Goal: Task Accomplishment & Management: Use online tool/utility

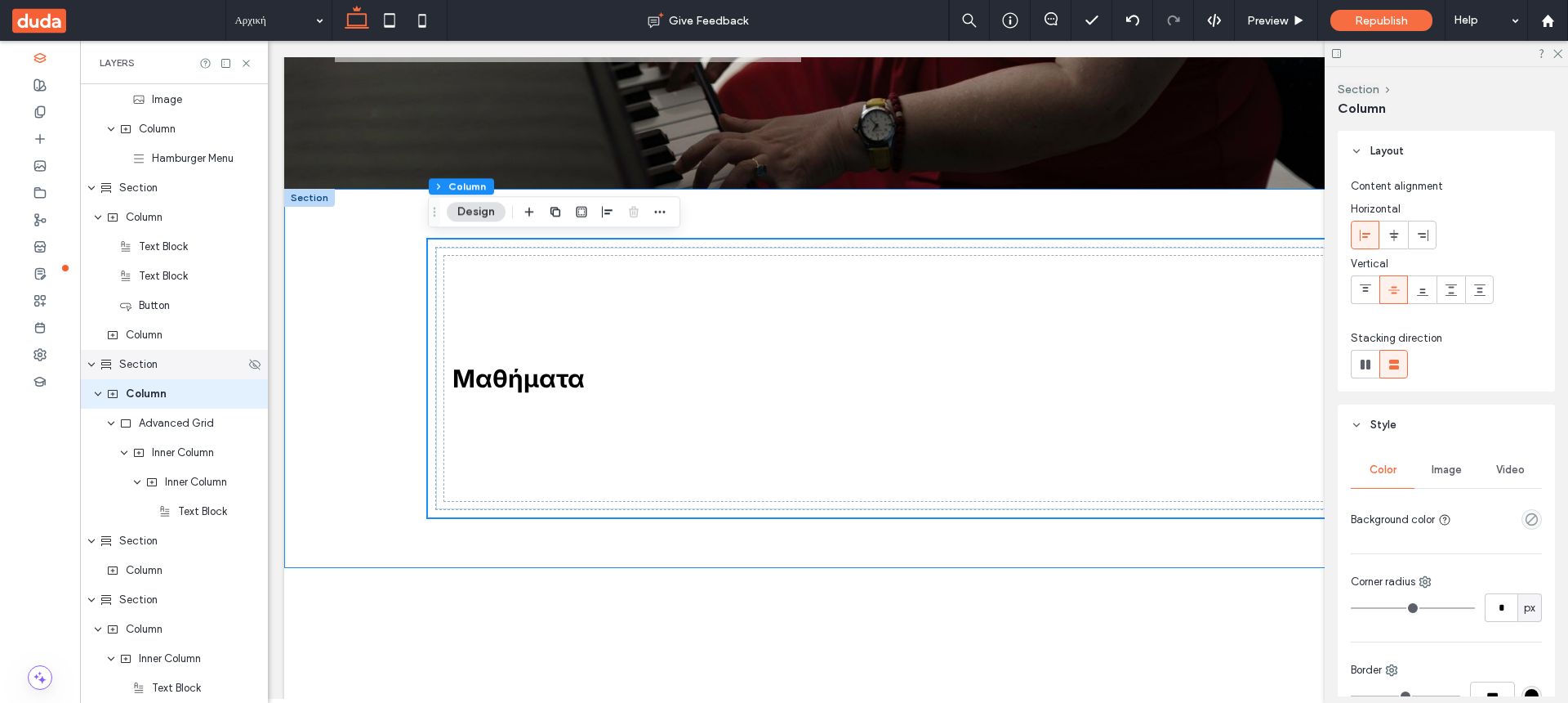
click at [160, 358] on div "Section" at bounding box center [172, 365] width 145 height 17
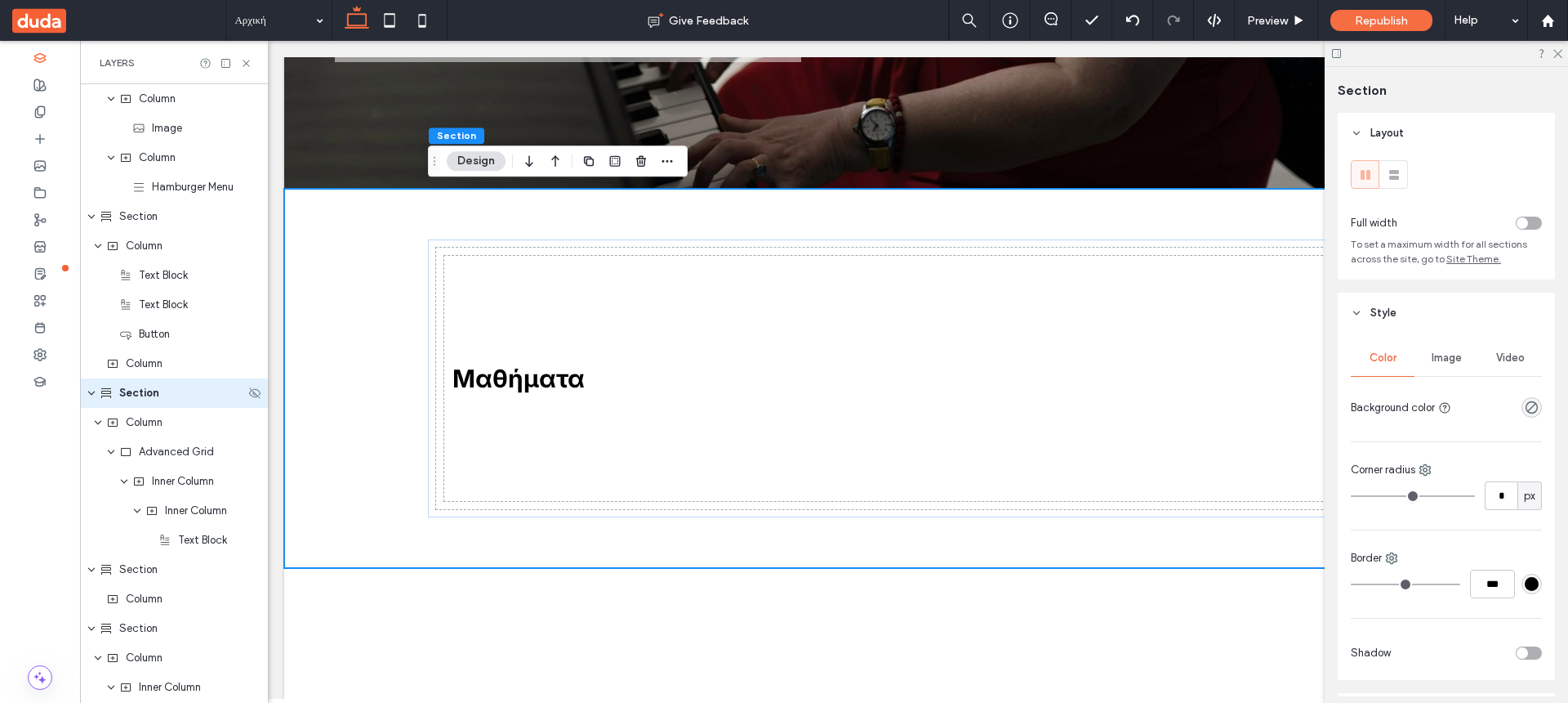
scroll to position [58, 0]
click at [175, 392] on div "Section" at bounding box center [172, 394] width 145 height 17
click at [639, 161] on icon "button" at bounding box center [641, 161] width 13 height 13
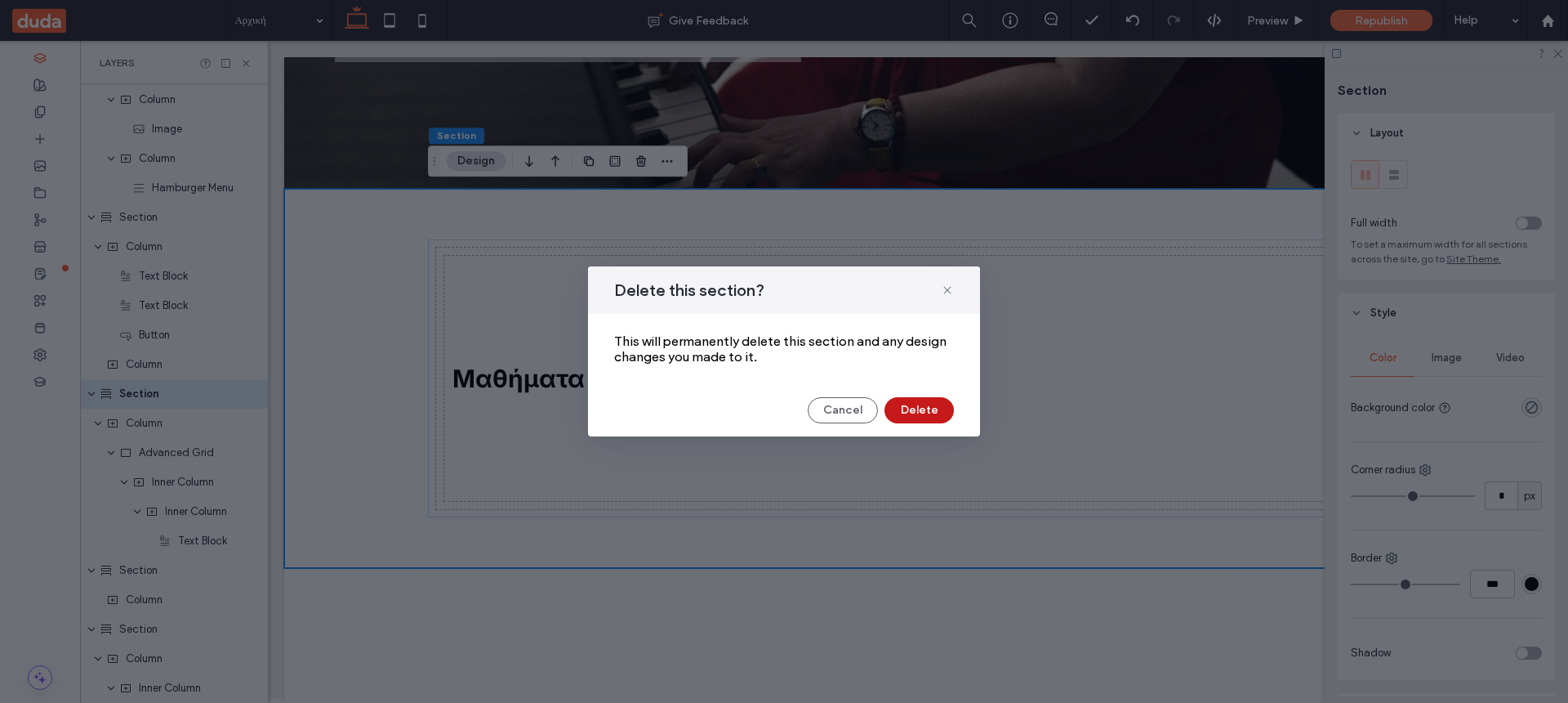
click at [917, 409] on button "Delete" at bounding box center [918, 410] width 69 height 26
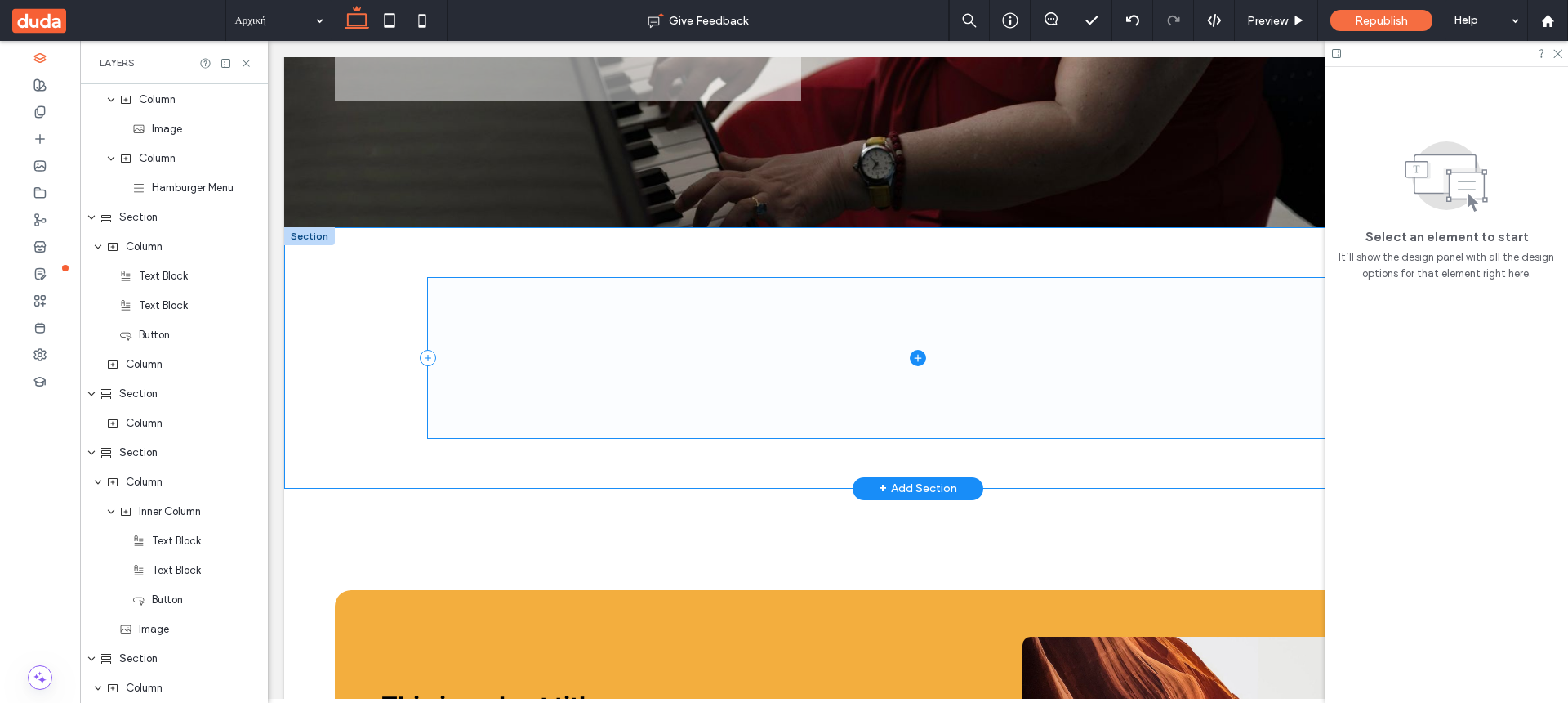
scroll to position [697, 0]
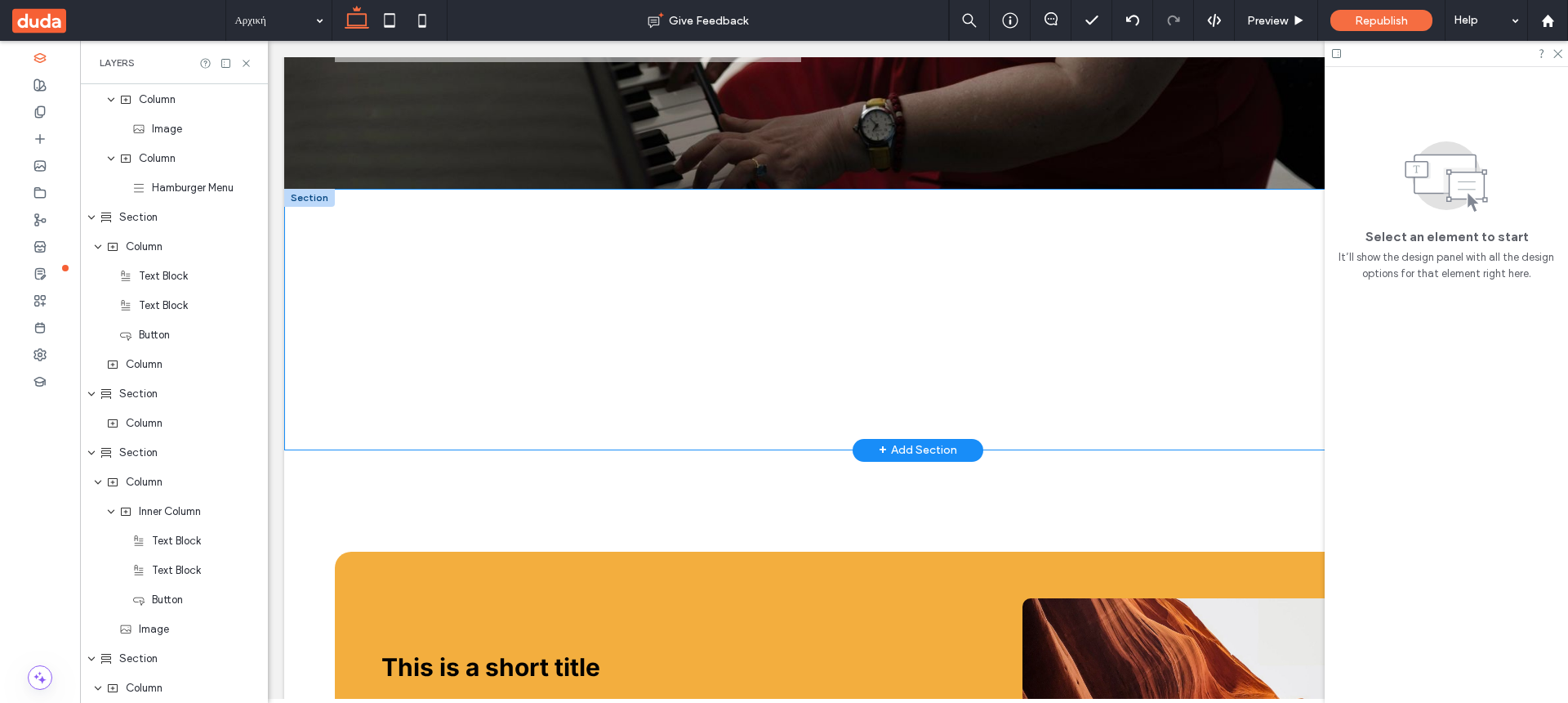
click at [315, 199] on div at bounding box center [309, 197] width 51 height 18
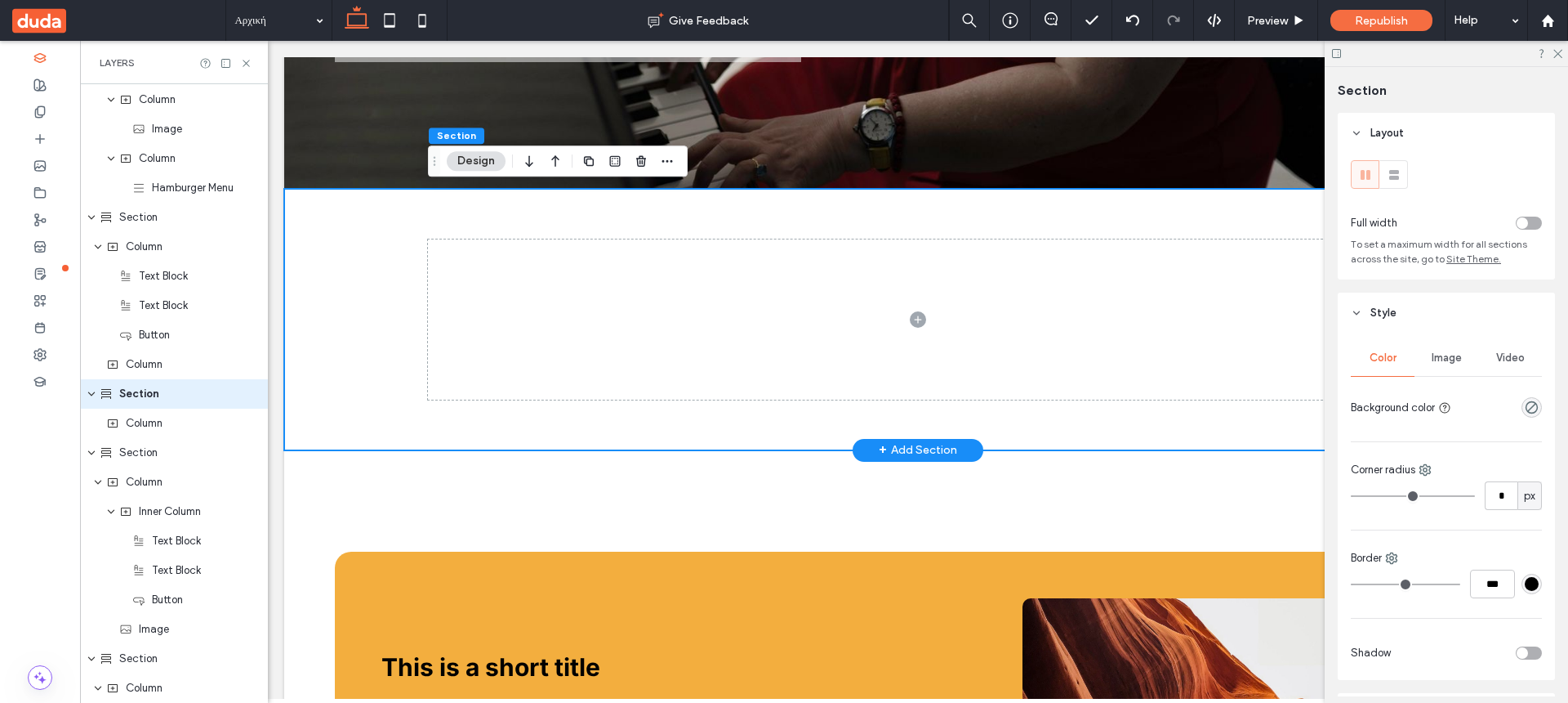
scroll to position [59, 0]
click at [642, 162] on use "button" at bounding box center [641, 160] width 10 height 10
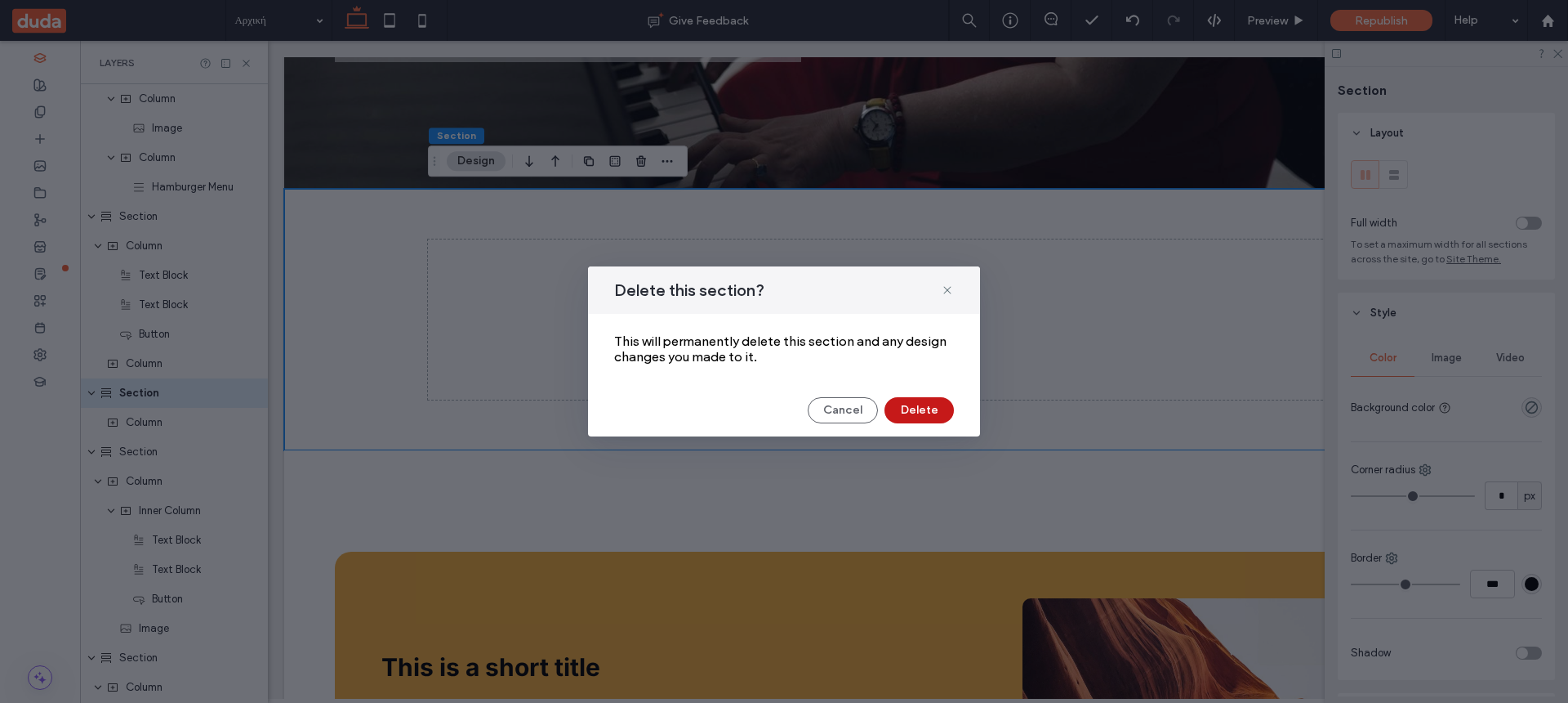
click at [927, 410] on button "Delete" at bounding box center [918, 410] width 69 height 26
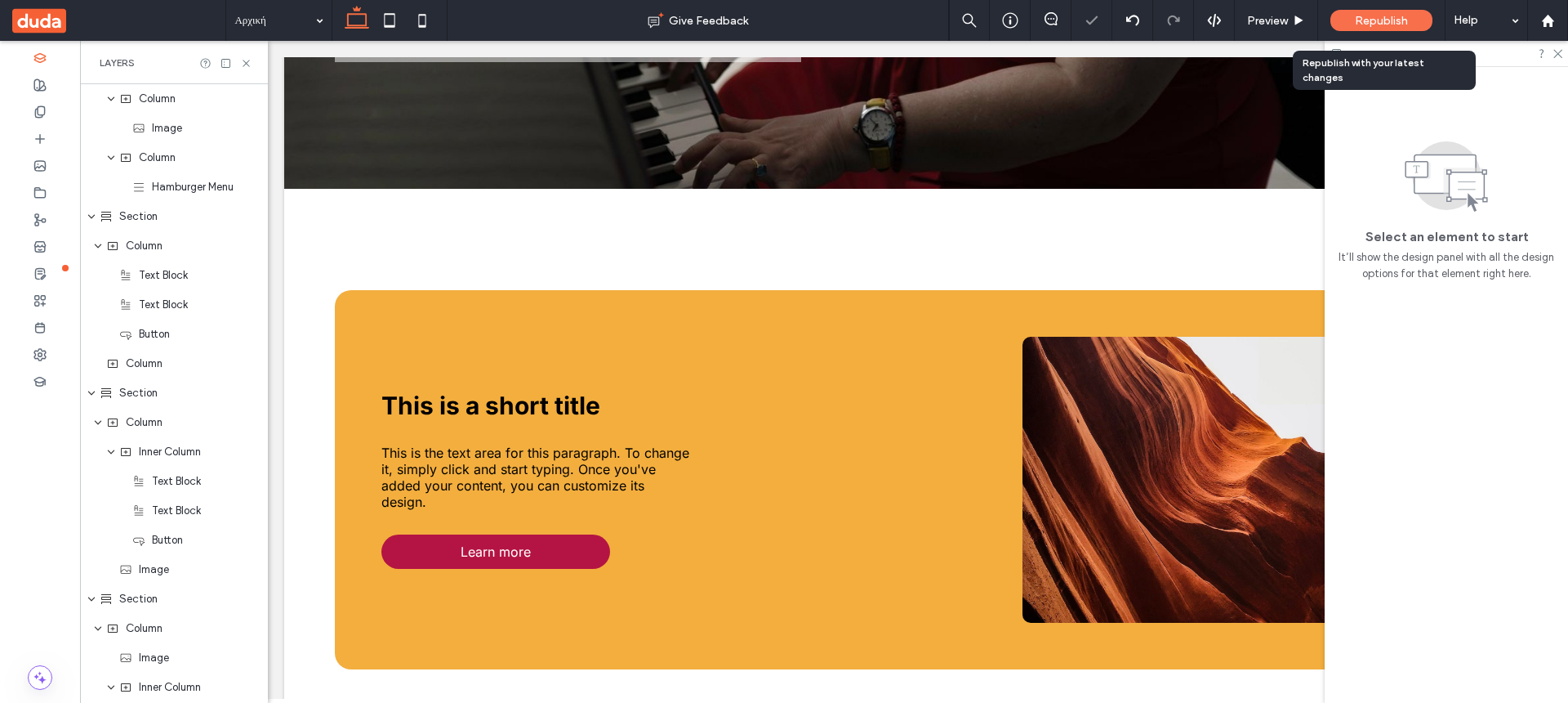
scroll to position [58, 0]
click at [1381, 16] on span "Republish" at bounding box center [1380, 20] width 53 height 14
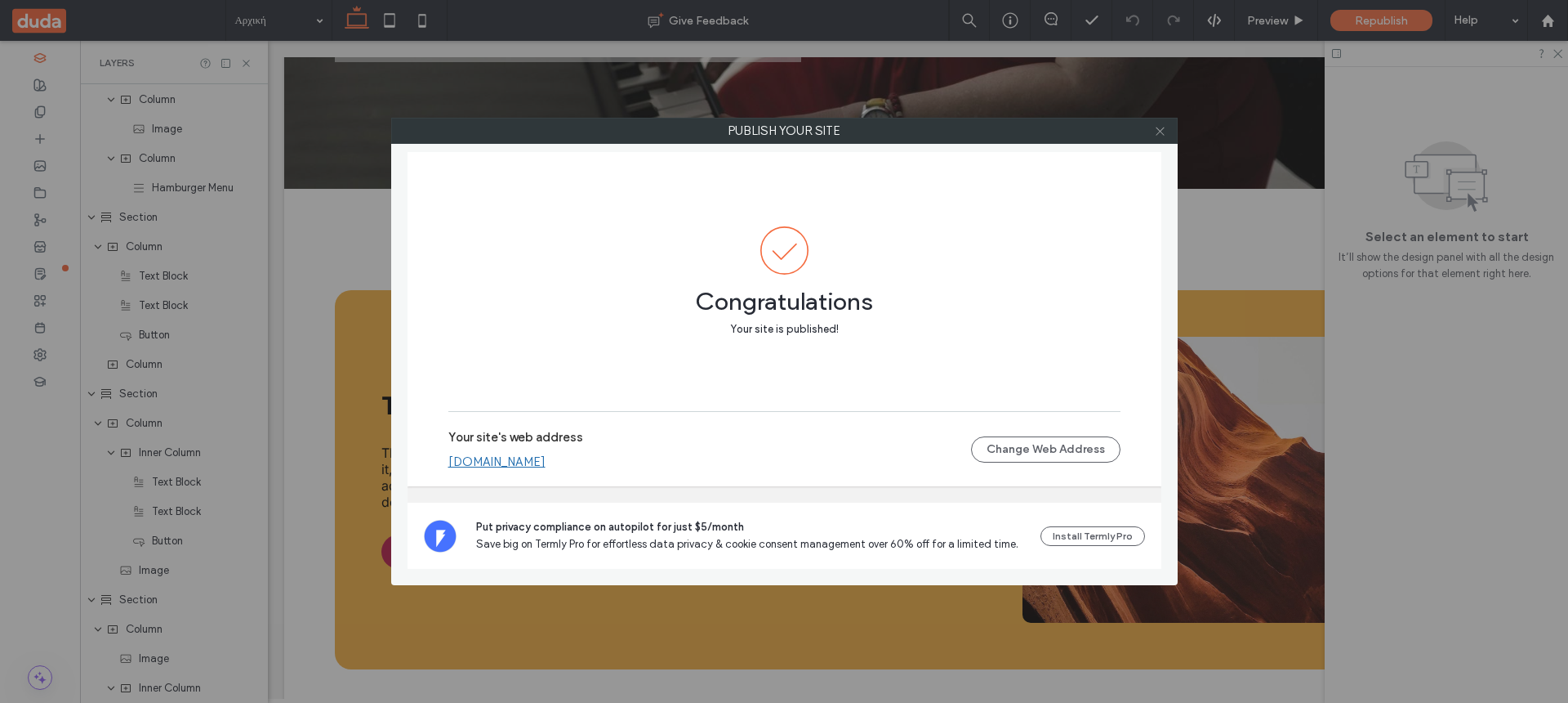
click at [1160, 123] on span at bounding box center [1159, 131] width 12 height 24
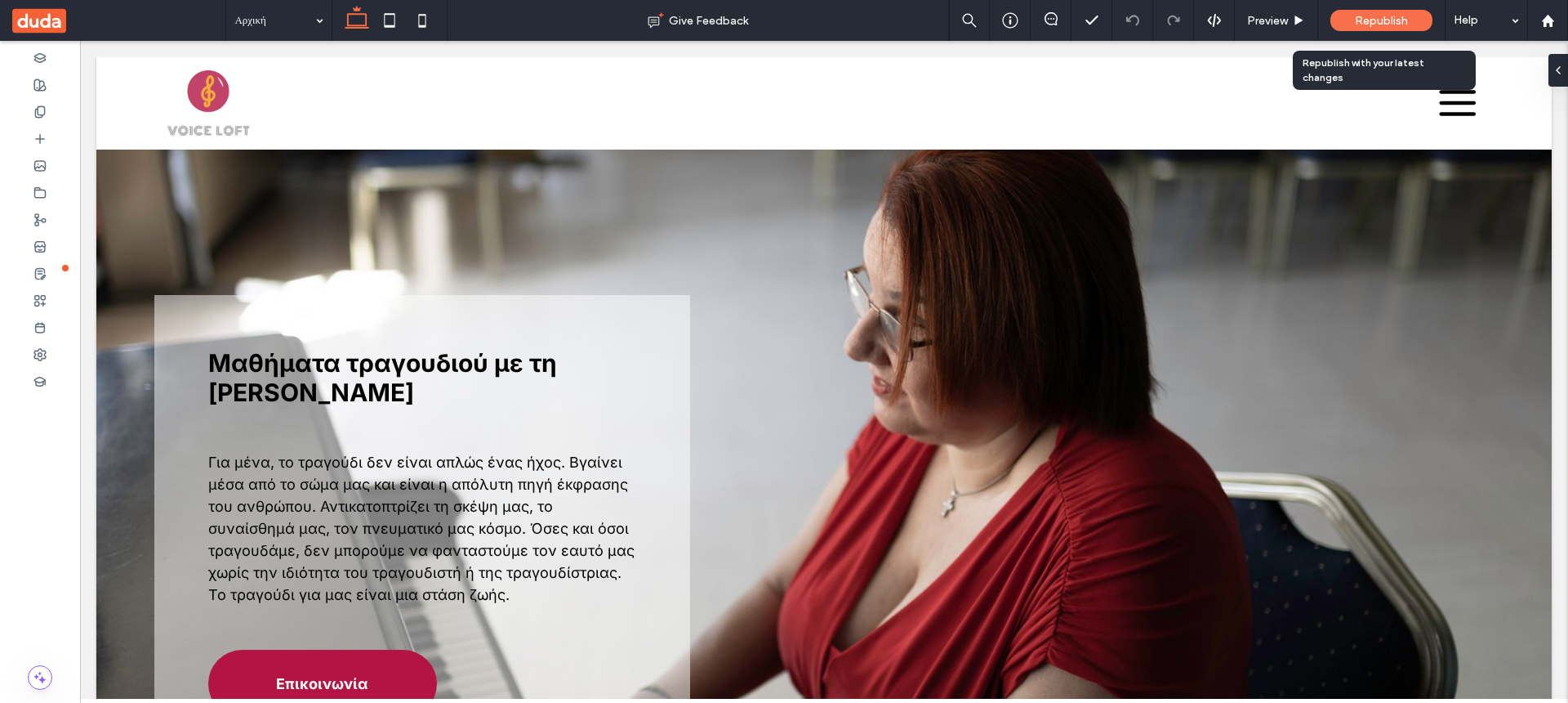
click at [1360, 21] on span "Republish" at bounding box center [1380, 20] width 53 height 14
